Goal: Check status: Check status

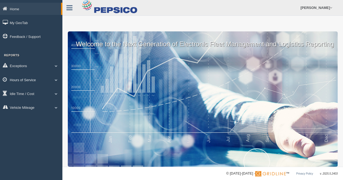
click at [23, 77] on link "Hours of Service" at bounding box center [31, 80] width 62 height 12
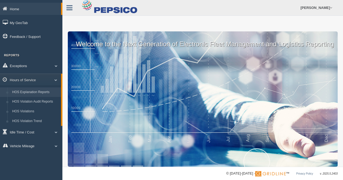
click at [31, 95] on link "HOS Explanation Reports" at bounding box center [35, 92] width 51 height 10
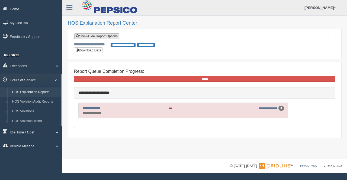
click at [109, 35] on link "Show/Hide Report Options" at bounding box center [96, 36] width 45 height 6
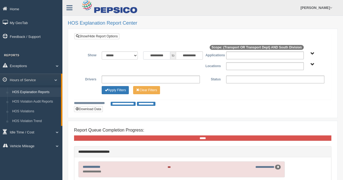
click at [152, 58] on input "**********" at bounding box center [156, 55] width 27 height 8
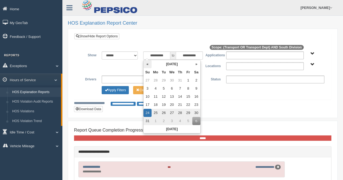
click at [146, 63] on th "«" at bounding box center [147, 64] width 8 height 8
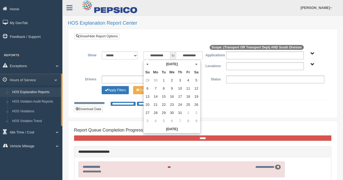
click at [146, 63] on th "«" at bounding box center [147, 64] width 8 height 8
click at [180, 79] on td "1" at bounding box center [180, 80] width 8 height 8
type input "**********"
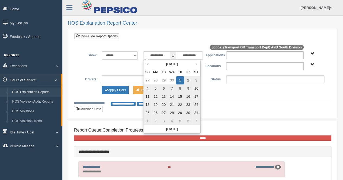
click at [313, 52] on span "Transport Transport Dept" at bounding box center [312, 54] width 4 height 4
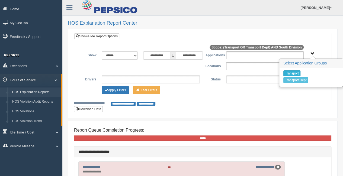
click at [295, 73] on button "Transport" at bounding box center [291, 73] width 17 height 6
click at [294, 78] on button "Transport Dept" at bounding box center [295, 80] width 25 height 6
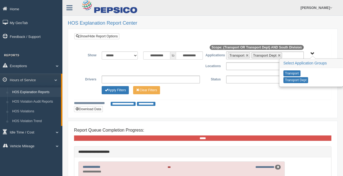
click at [313, 53] on span "Transport Transport Dept" at bounding box center [312, 54] width 4 height 4
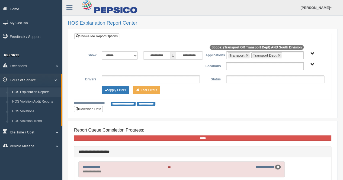
click at [311, 65] on span "South Division" at bounding box center [312, 65] width 4 height 4
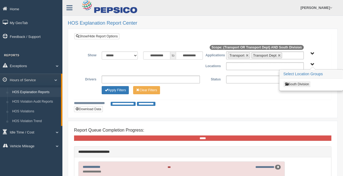
drag, startPoint x: 302, startPoint y: 83, endPoint x: 274, endPoint y: 98, distance: 32.3
click at [300, 85] on button "South Division" at bounding box center [296, 84] width 27 height 6
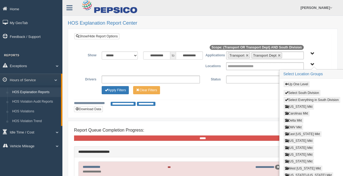
click at [300, 159] on button "[US_STATE] Mkt" at bounding box center [298, 161] width 31 height 6
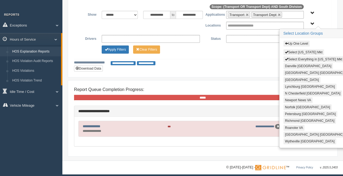
scroll to position [42, 0]
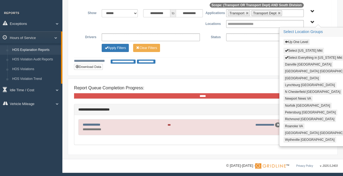
click at [295, 138] on button "Wytheville [GEOGRAPHIC_DATA]" at bounding box center [309, 140] width 53 height 6
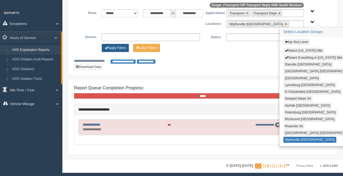
click at [118, 45] on button "Apply Filters" at bounding box center [115, 48] width 27 height 8
